Goal: Find specific page/section: Find specific page/section

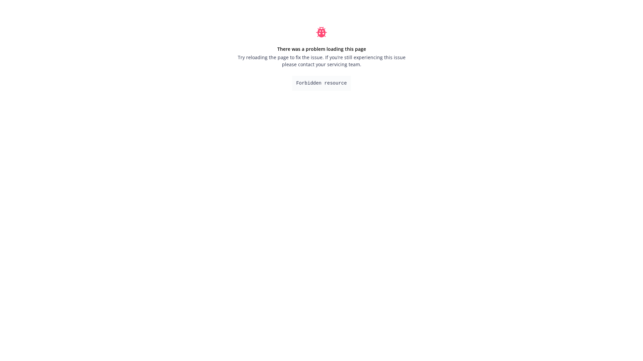
click at [313, 86] on pre "Forbidden resource" at bounding box center [321, 83] width 59 height 15
click at [334, 82] on pre "Forbidden resource" at bounding box center [321, 83] width 59 height 15
